Goal: Navigation & Orientation: Understand site structure

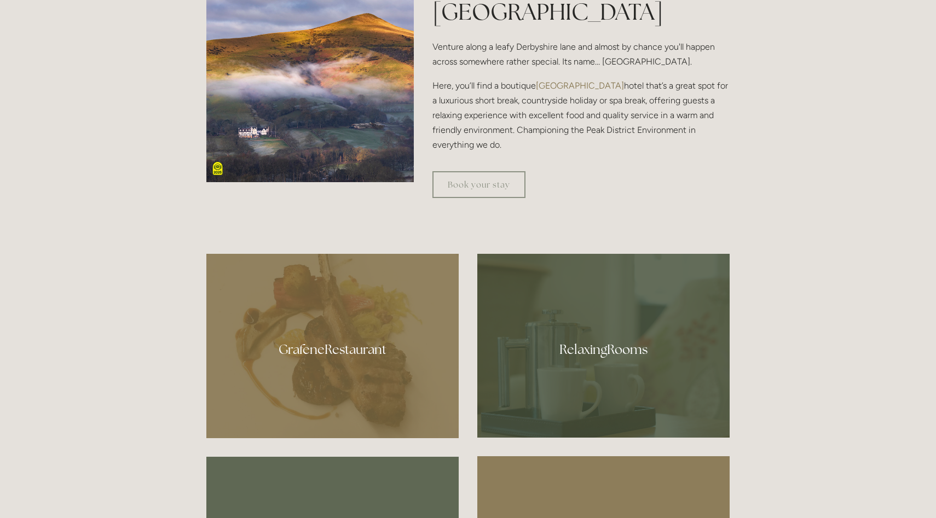
scroll to position [524, 0]
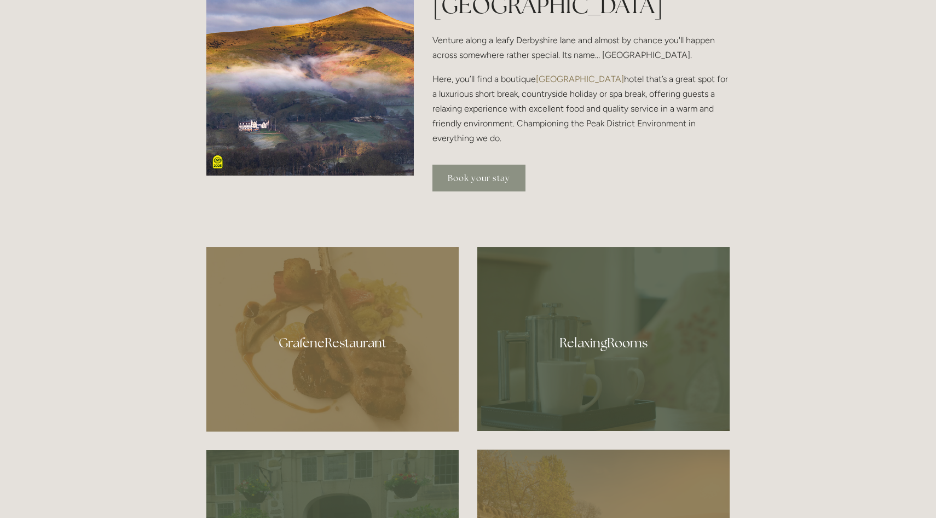
click at [499, 177] on link "Book your stay" at bounding box center [478, 178] width 93 height 27
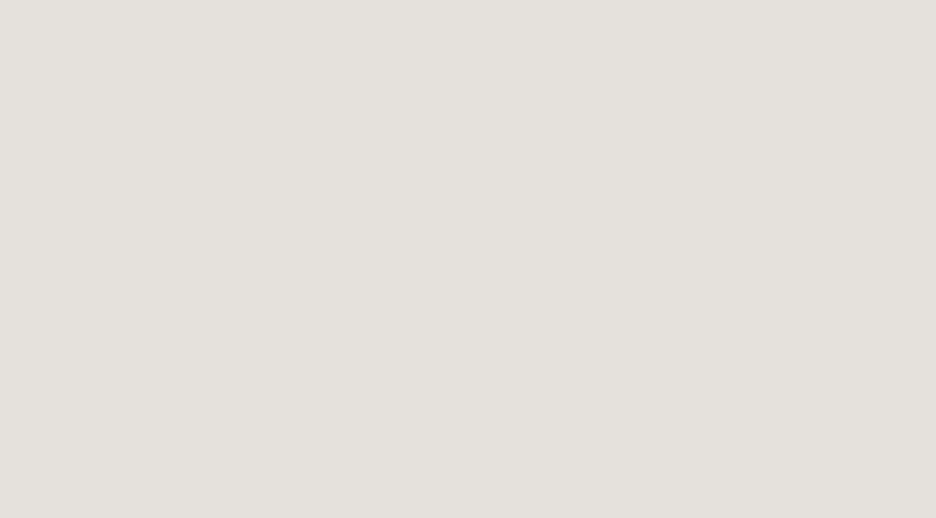
scroll to position [60, 0]
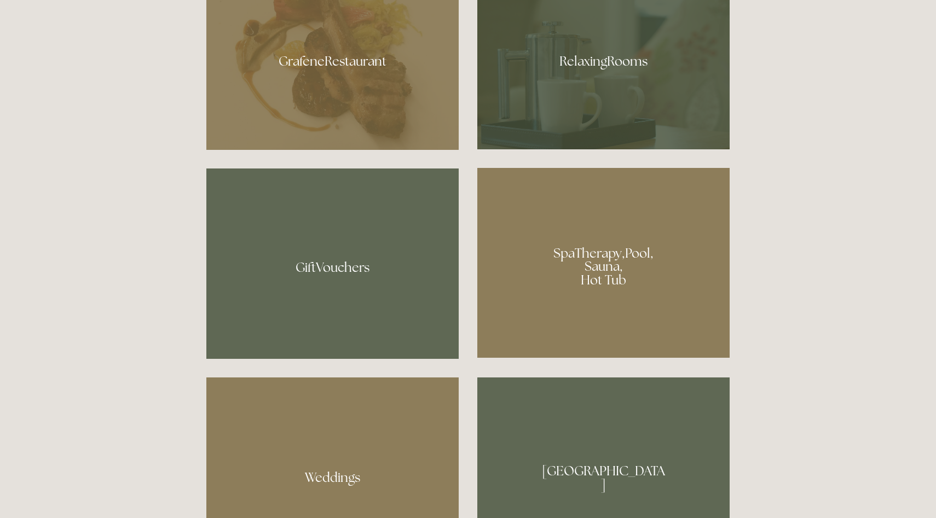
scroll to position [804, 0]
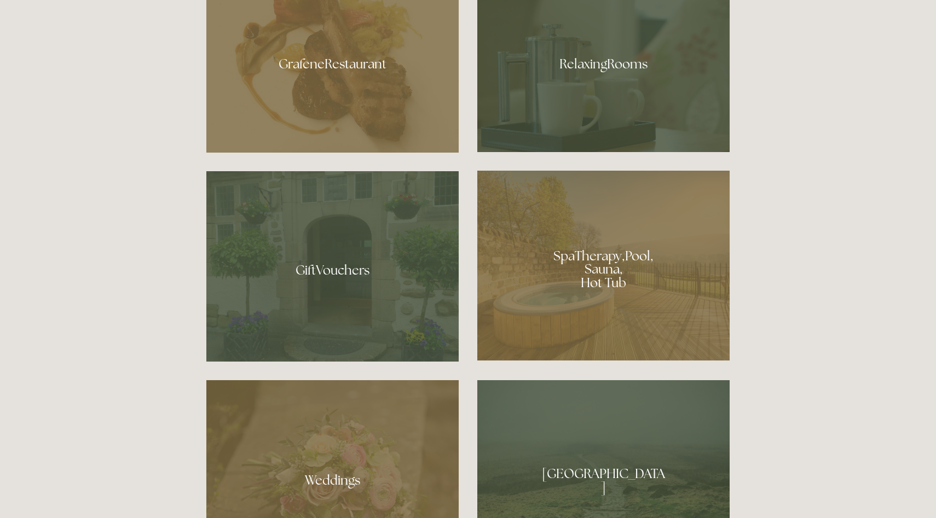
click at [604, 220] on div at bounding box center [603, 266] width 252 height 190
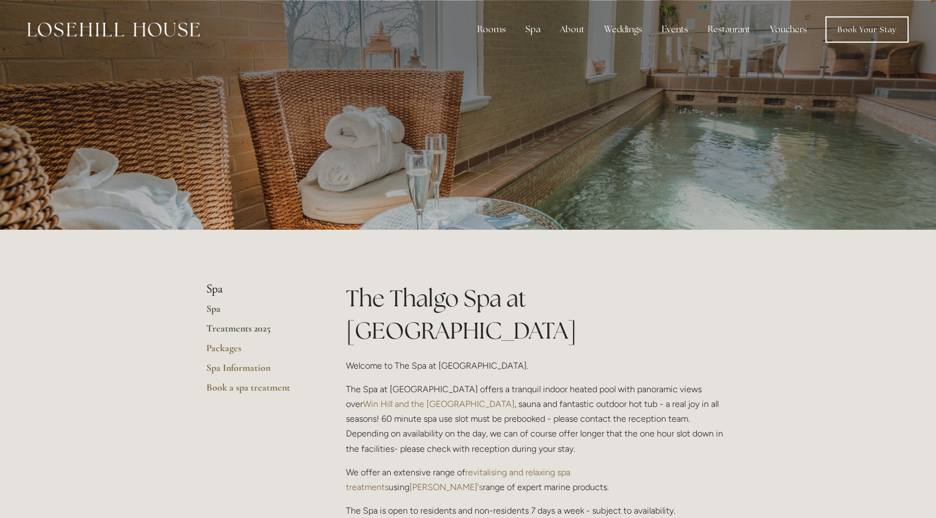
click at [271, 327] on link "Treatments 2025" at bounding box center [258, 332] width 105 height 20
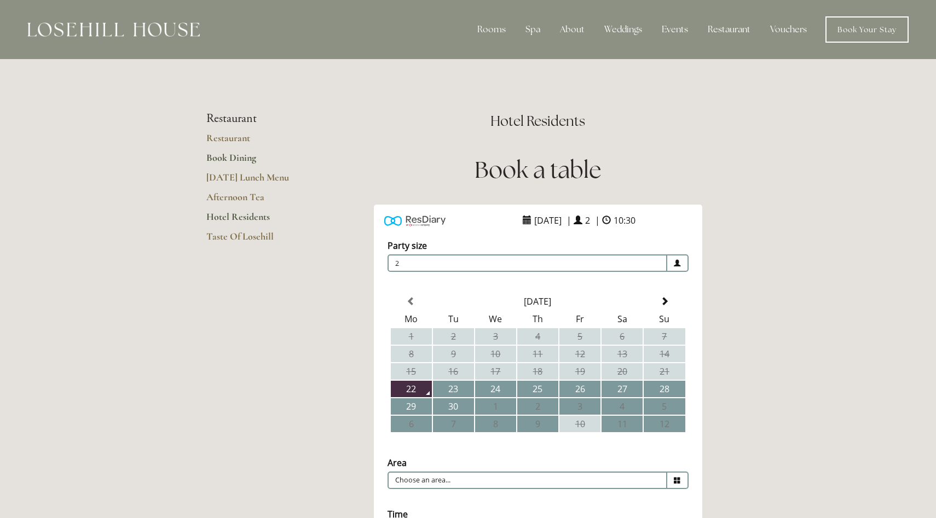
click at [231, 161] on link "Book Dining" at bounding box center [258, 162] width 105 height 20
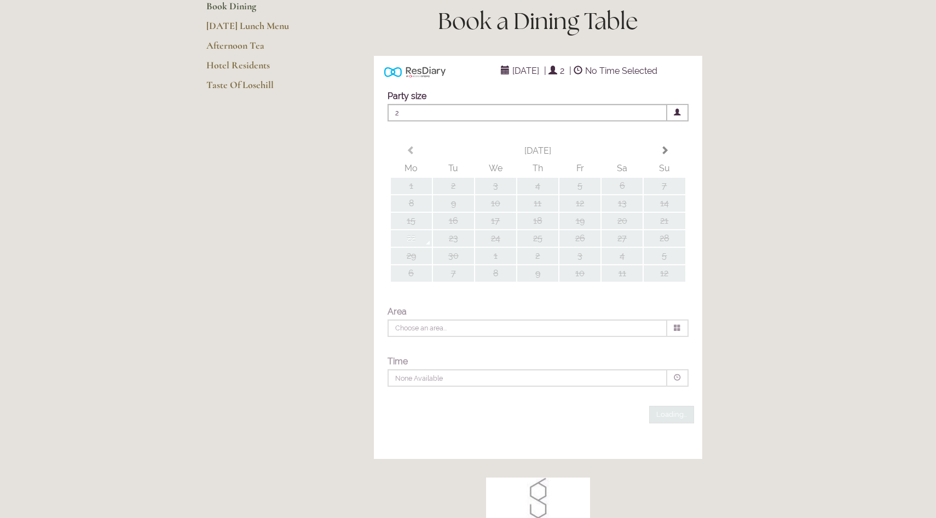
type input "Any Area"
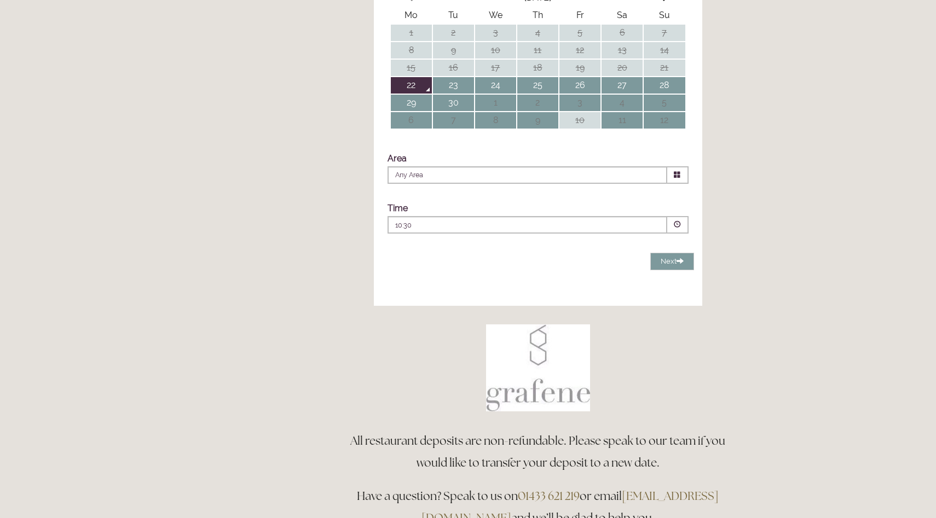
scroll to position [317, 0]
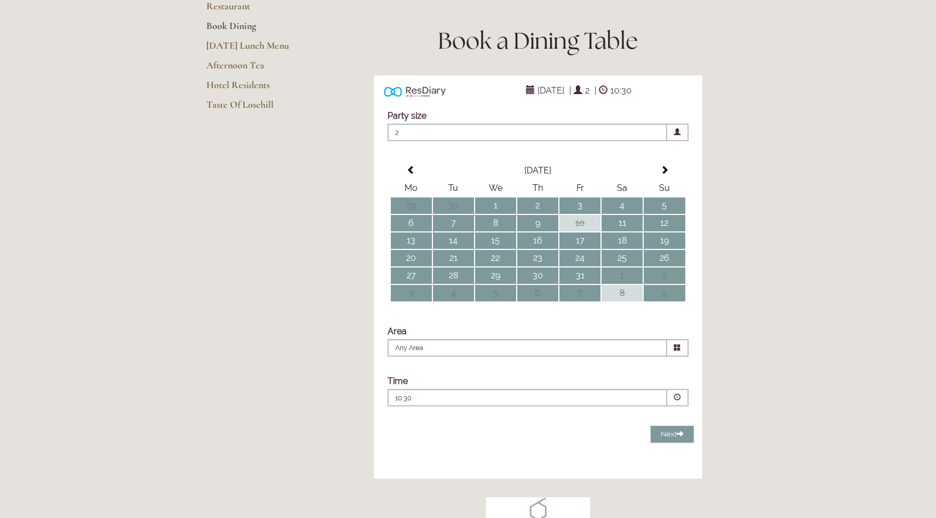
scroll to position [0, 0]
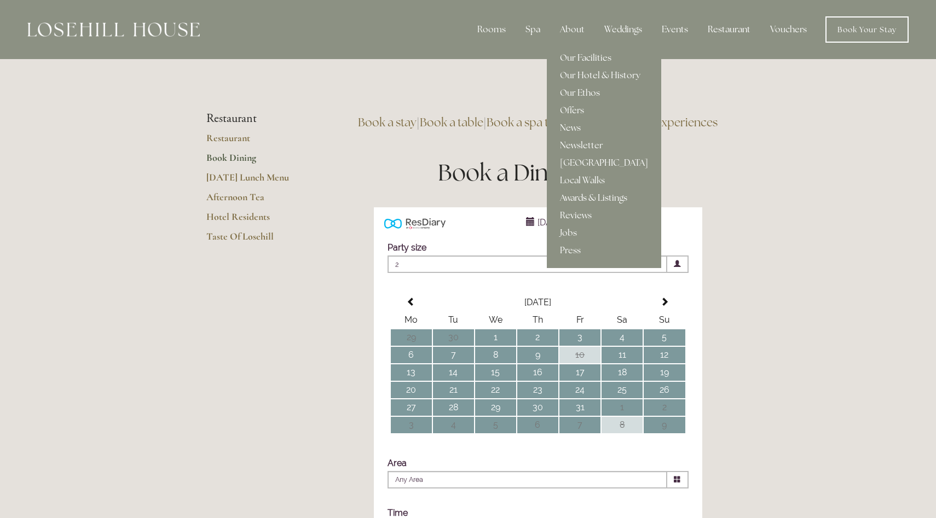
click at [592, 195] on link "Awards & Listings" at bounding box center [604, 198] width 114 height 18
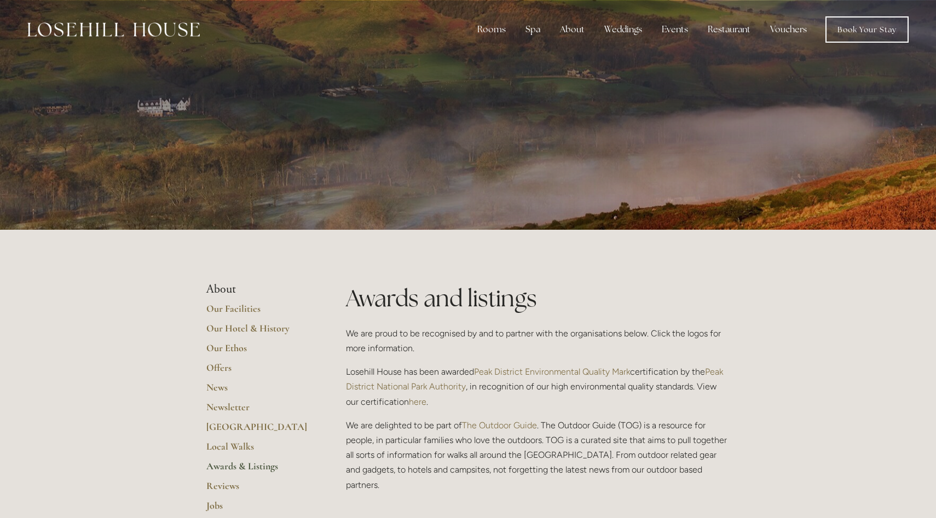
click at [180, 30] on img at bounding box center [113, 29] width 172 height 14
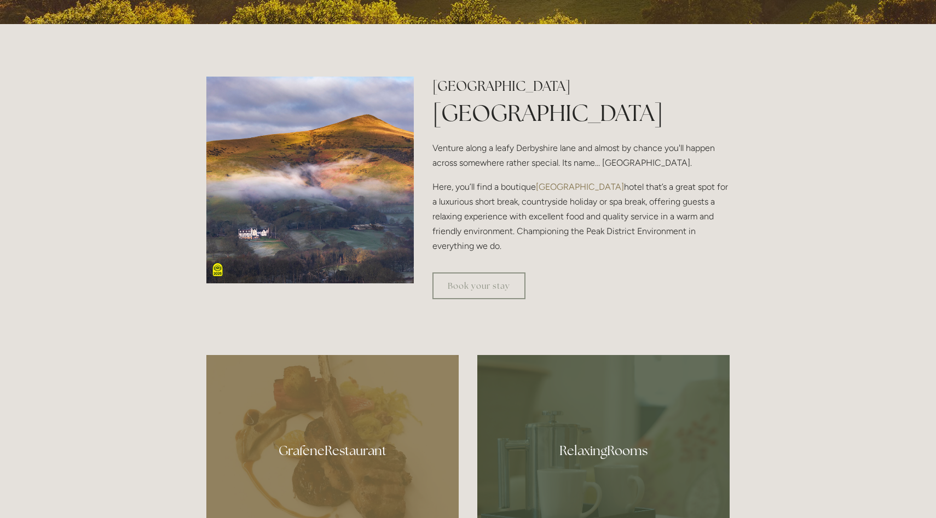
scroll to position [418, 0]
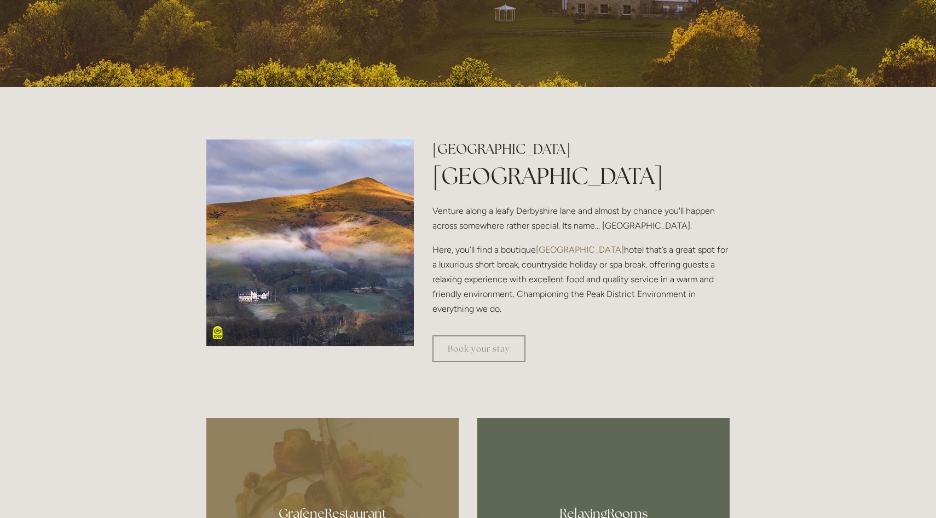
scroll to position [355, 0]
